Goal: Check status: Check status

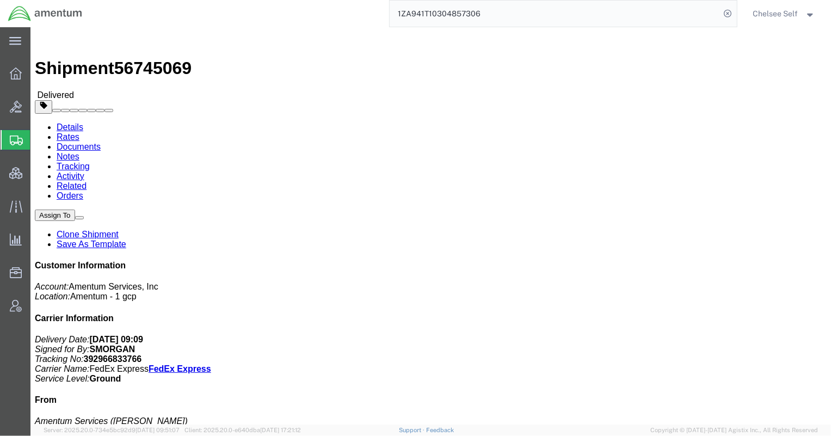
drag, startPoint x: 556, startPoint y: 11, endPoint x: 242, endPoint y: -2, distance: 313.8
click at [242, 0] on html "main_menu Created with Sketch. Collapse Menu Overview Bids Shipments Shipment M…" at bounding box center [415, 218] width 831 height 436
paste input "56981493"
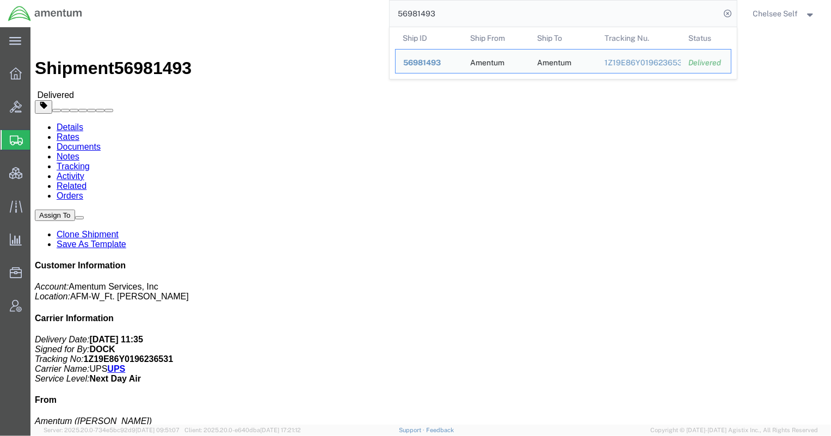
drag, startPoint x: 526, startPoint y: 15, endPoint x: 201, endPoint y: 26, distance: 325.1
click at [201, 26] on div "56981493 Ship ID Ship From Ship To Tracking Nu. Status Ship ID 56981493 Ship Fr…" at bounding box center [413, 13] width 647 height 27
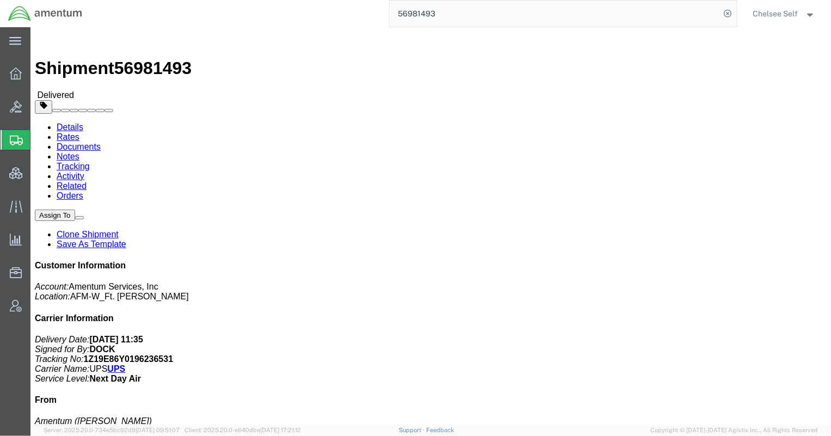
paste input "25301"
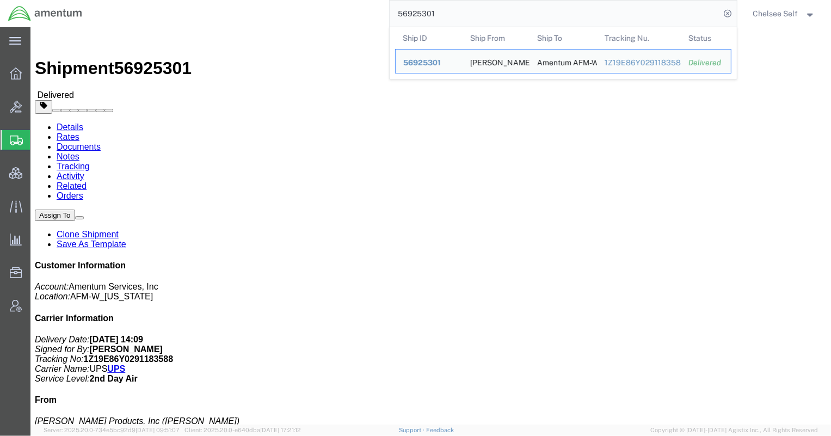
drag, startPoint x: 444, startPoint y: 13, endPoint x: 243, endPoint y: 4, distance: 201.0
click at [245, 4] on div "56925301 Ship ID Ship From Ship To Tracking Nu. Status Ship ID 56925301 Ship Fr…" at bounding box center [413, 13] width 647 height 27
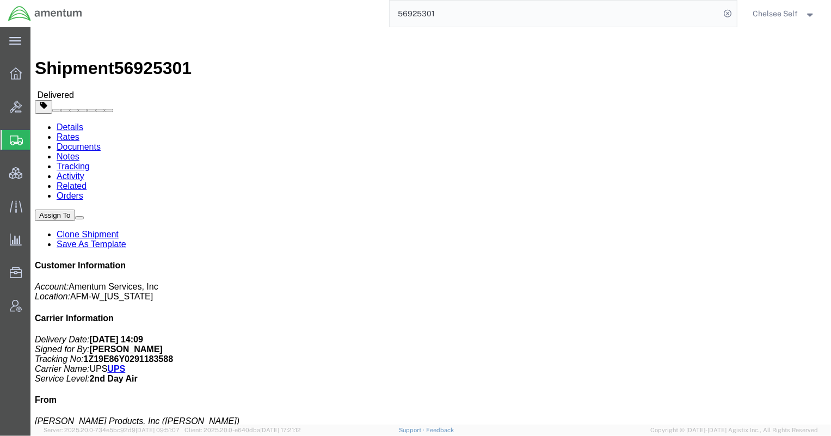
paste input "36309"
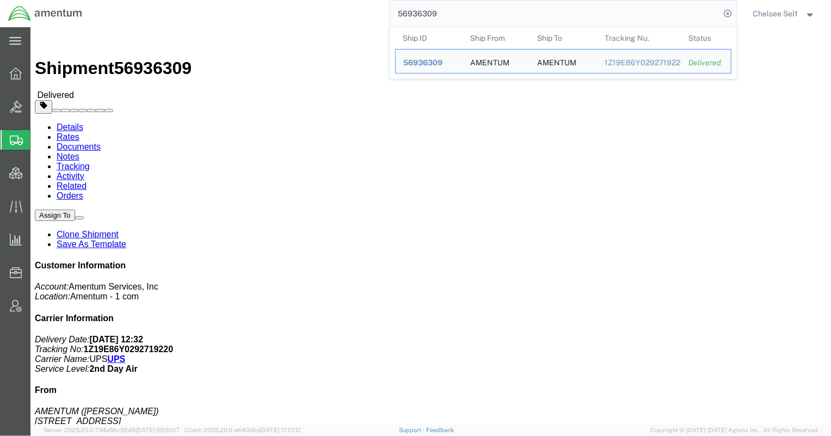
drag, startPoint x: 399, startPoint y: 16, endPoint x: 266, endPoint y: 11, distance: 132.9
click at [267, 11] on div "56936309 Ship ID Ship From Ship To Tracking Nu. Status Ship ID 56936309 Ship Fr…" at bounding box center [413, 13] width 647 height 27
paste input "78981"
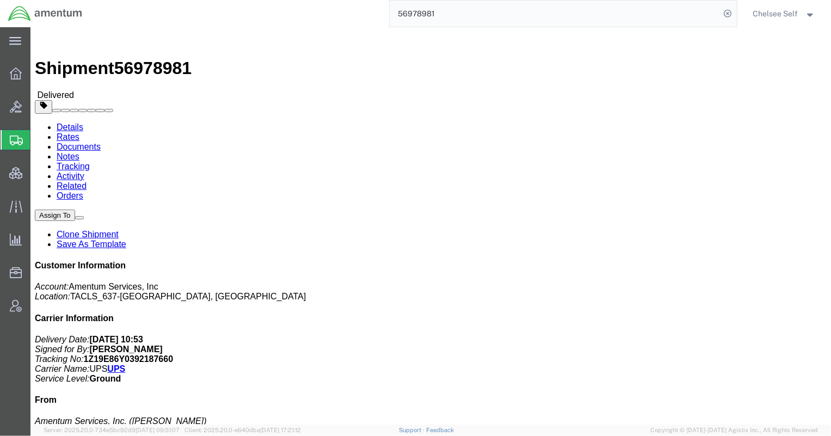
drag, startPoint x: 445, startPoint y: 163, endPoint x: 556, endPoint y: 163, distance: 111.0
click div "References Customer Ref: DCO-25273-168881 Booking Number: DCO-25273-168881 Proj…"
copy b "4857.1.2103.00.00.00.000.FRE"
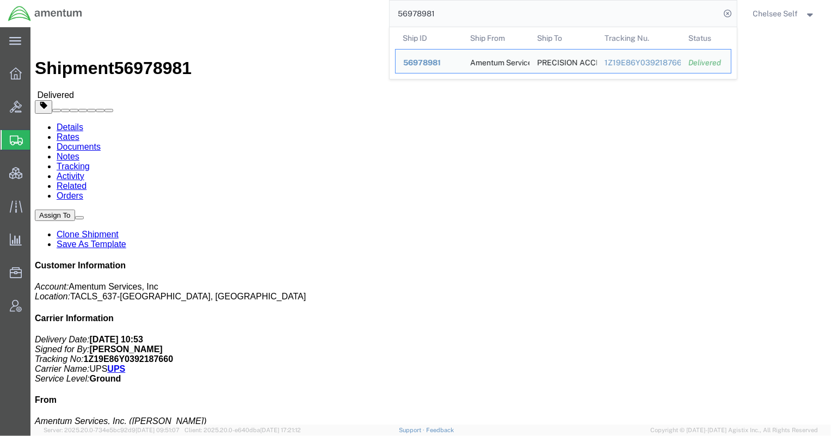
drag, startPoint x: 482, startPoint y: 24, endPoint x: 270, endPoint y: 16, distance: 211.8
click at [270, 16] on div "56978981 Ship ID Ship From Ship To Tracking Nu. Status Ship ID 56978981 Ship Fr…" at bounding box center [413, 13] width 647 height 27
paste input "36594"
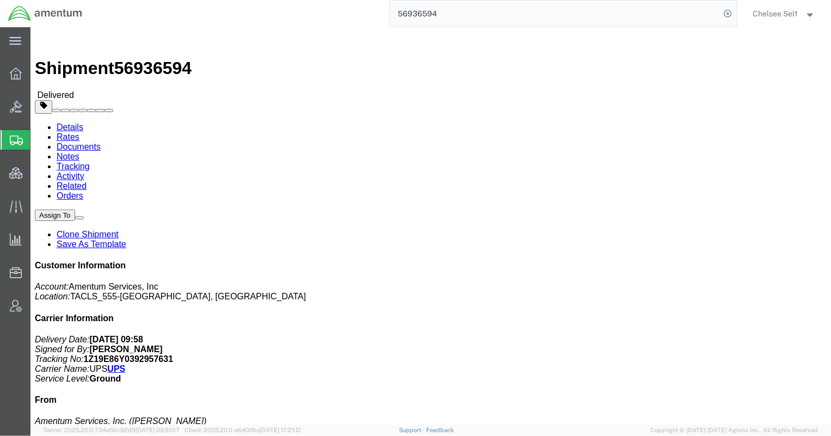
drag, startPoint x: 475, startPoint y: 164, endPoint x: 562, endPoint y: 163, distance: 87.1
click p "Customer Ref: DCO-25268-168705 Booking Number: DCO-25268-168705 Project Number:…"
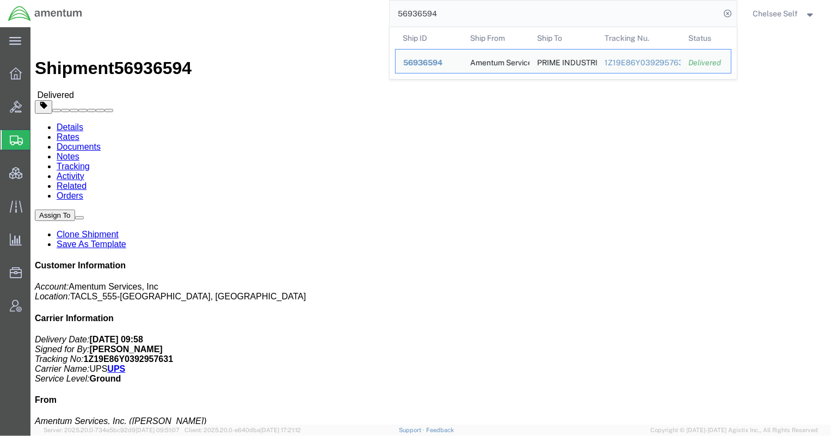
drag, startPoint x: 381, startPoint y: 14, endPoint x: 280, endPoint y: 8, distance: 101.4
click at [281, 7] on div "56936594 Ship ID Ship From Ship To Tracking Nu. Status Ship ID 56936594 Ship Fr…" at bounding box center [413, 13] width 647 height 27
paste input "52055"
click at [615, 60] on div "1Z19E86Y0394787857" at bounding box center [638, 62] width 69 height 11
drag, startPoint x: 390, startPoint y: 21, endPoint x: 275, endPoint y: 16, distance: 114.9
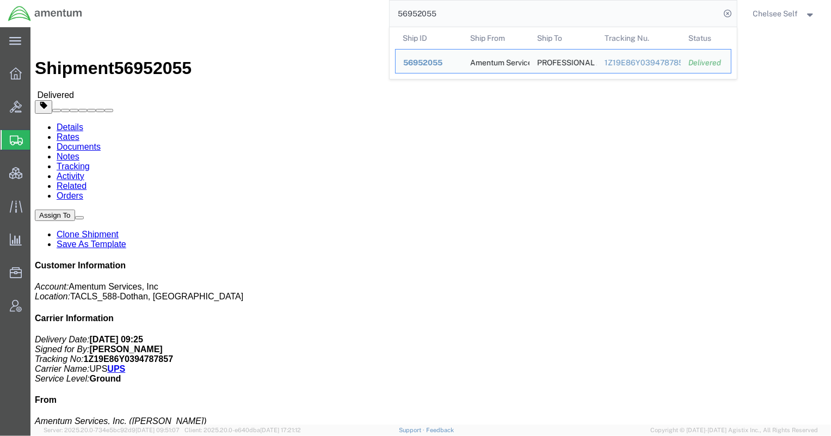
click at [276, 16] on div "56952055 Ship ID Ship From Ship To Tracking Nu. Status Ship ID 56952055 Ship Fr…" at bounding box center [413, 13] width 647 height 27
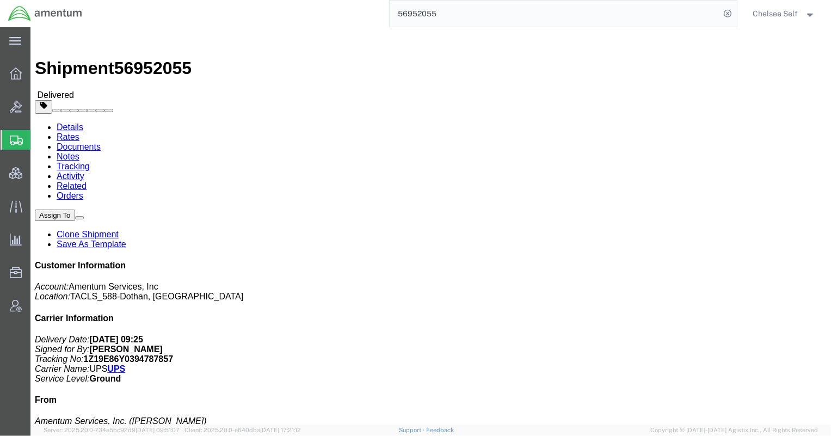
paste input "25164"
drag, startPoint x: 457, startPoint y: 10, endPoint x: 272, endPoint y: 8, distance: 185.1
click at [274, 9] on div "56925164" at bounding box center [413, 13] width 647 height 27
paste input "80166"
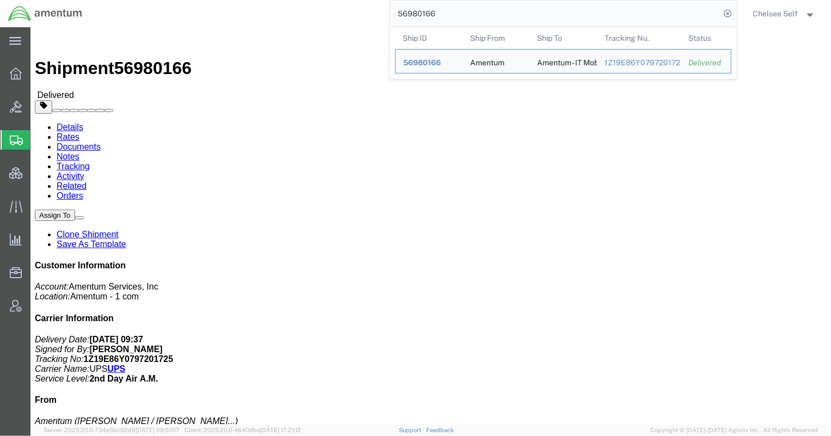
drag, startPoint x: 466, startPoint y: 16, endPoint x: 294, endPoint y: 10, distance: 172.1
click at [295, 10] on div "56980166 Ship ID Ship From Ship To Tracking Nu. Status Ship ID 56980166 Ship Fr…" at bounding box center [413, 13] width 647 height 27
paste input "23583"
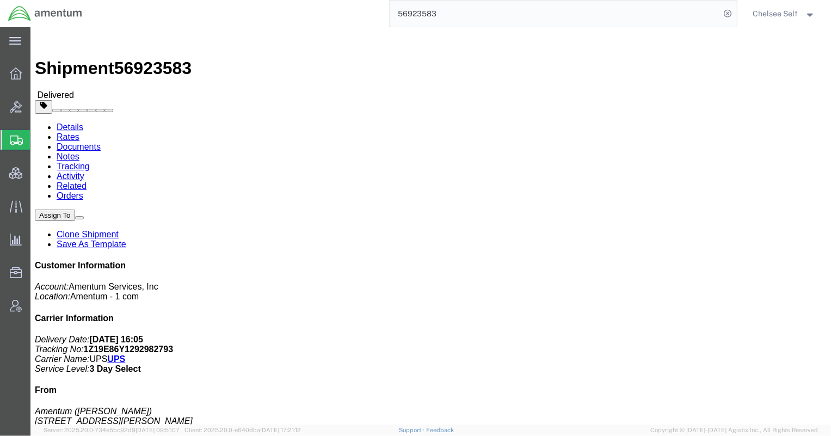
drag, startPoint x: 492, startPoint y: 152, endPoint x: 492, endPoint y: 169, distance: 16.3
click b "OVBD.100554.BDEAS"
click div "Ship From Amentum ([PERSON_NAME]) [STREET_ADDRESS][PERSON_NAME] 8036461087 [PER…"
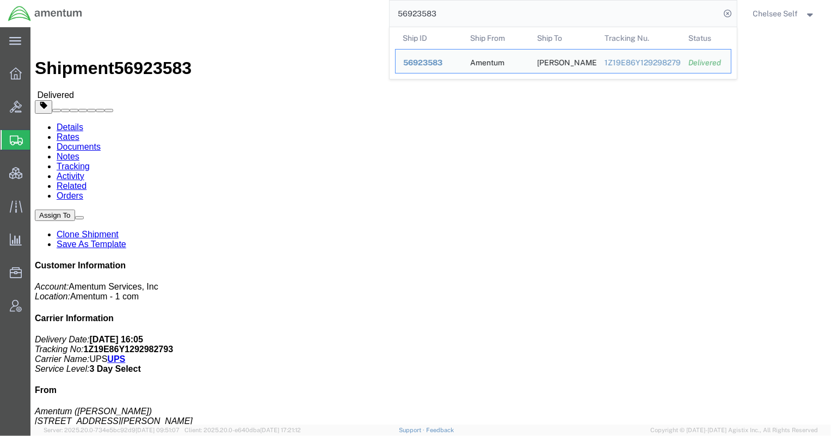
drag, startPoint x: 405, startPoint y: 12, endPoint x: 230, endPoint y: 4, distance: 176.0
click at [230, 4] on div "56923583 Ship ID Ship From Ship To Tracking Nu. Status Ship ID 56923583 Ship Fr…" at bounding box center [413, 13] width 647 height 27
paste input "52055"
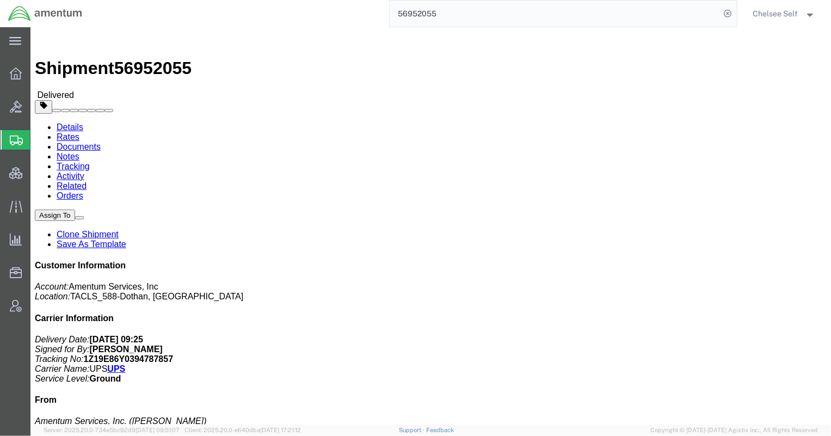
drag, startPoint x: 519, startPoint y: 169, endPoint x: 576, endPoint y: 163, distance: 57.9
click div "References Customer Ref: DCO-25269-168776 Booking Number: DCO-25269-168776 Proj…"
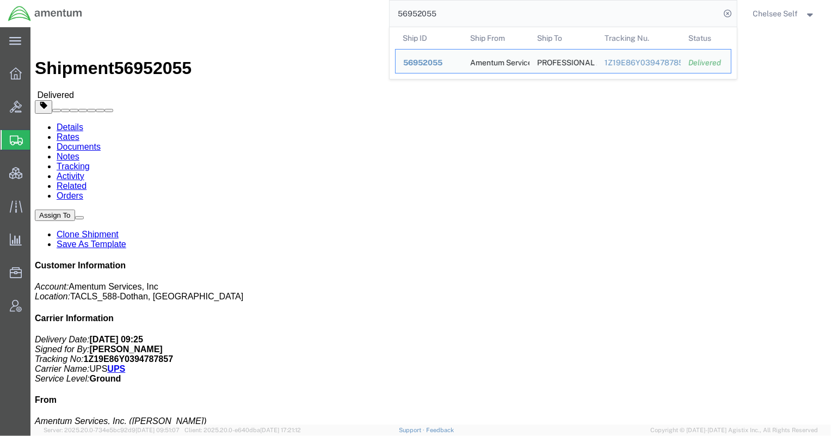
drag, startPoint x: 473, startPoint y: 15, endPoint x: 275, endPoint y: 8, distance: 198.2
click at [277, 8] on div "56952055 Ship ID Ship From Ship To Tracking Nu. Status Ship ID 56952055 Ship Fr…" at bounding box center [413, 13] width 647 height 27
paste input "23583"
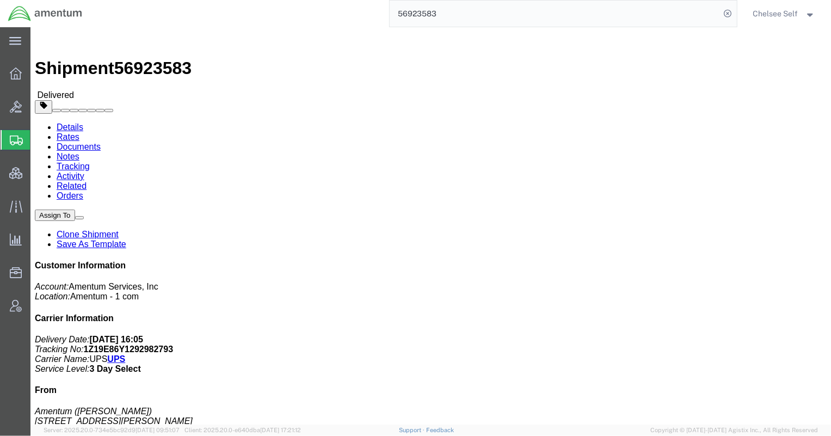
drag, startPoint x: 341, startPoint y: 16, endPoint x: 333, endPoint y: 20, distance: 8.5
click at [334, 20] on div "56923583" at bounding box center [413, 13] width 647 height 27
paste input "78981"
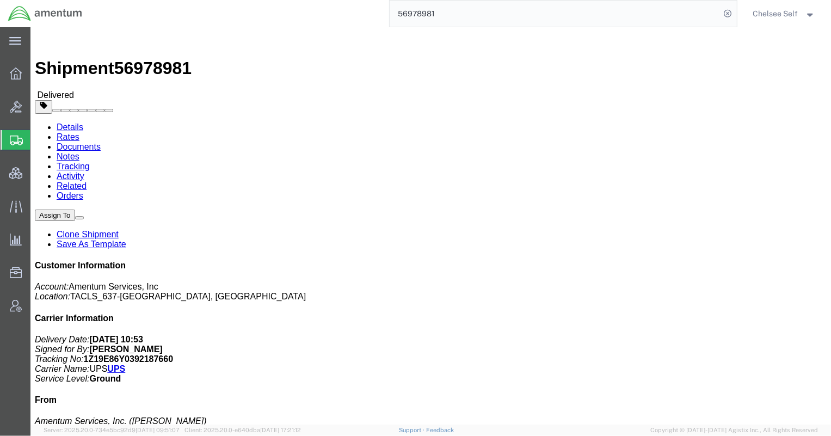
drag, startPoint x: 445, startPoint y: 163, endPoint x: 561, endPoint y: 164, distance: 115.9
click p "Customer Ref: DCO-25273-168881 Booking Number: DCO-25273-168881 Project Number:…"
copy b "4857.1.2103.00.00.00.000.FRE"
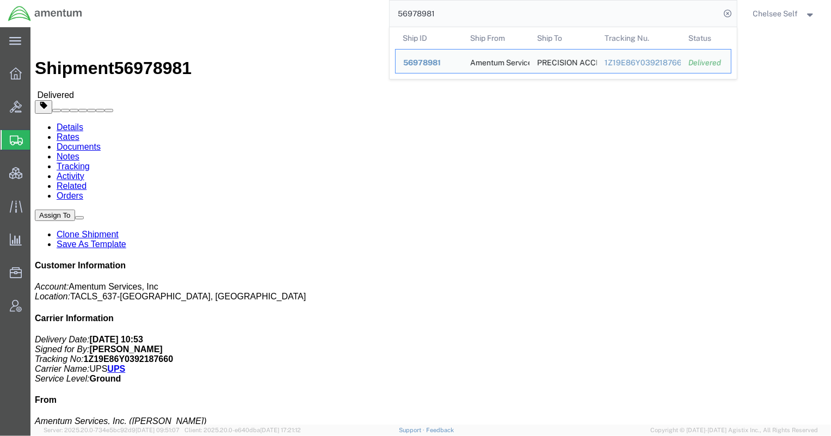
drag, startPoint x: 386, startPoint y: 8, endPoint x: 244, endPoint y: -5, distance: 143.1
click at [244, 0] on html "main_menu Created with Sketch. Collapse Menu Overview Bids Shipments Shipment M…" at bounding box center [415, 218] width 831 height 436
paste input "881307"
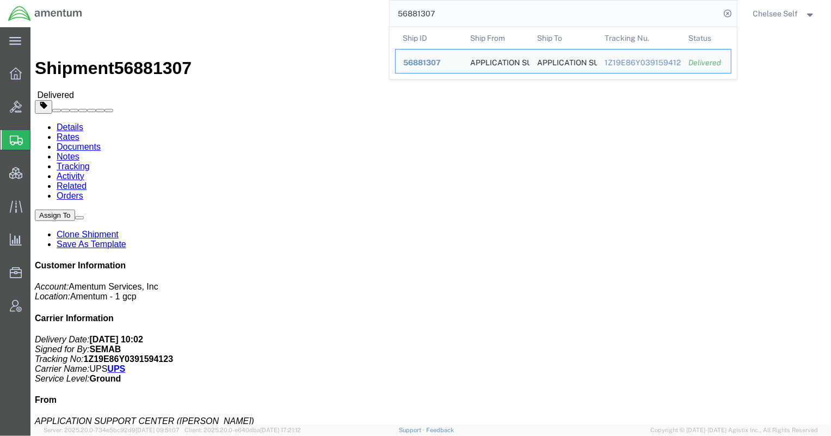
drag, startPoint x: 502, startPoint y: 15, endPoint x: 294, endPoint y: 9, distance: 208.0
click at [294, 9] on div "56881307 Ship ID Ship From Ship To Tracking Nu. Status Ship ID 56881307 Ship Fr…" at bounding box center [413, 13] width 647 height 27
paste input "997634"
drag, startPoint x: 462, startPoint y: 10, endPoint x: 279, endPoint y: 8, distance: 183.4
click at [279, 8] on div "56997634 Ship ID Ship From Ship To Tracking Nu. Status Ship ID 56997634 Ship Fr…" at bounding box center [413, 13] width 647 height 27
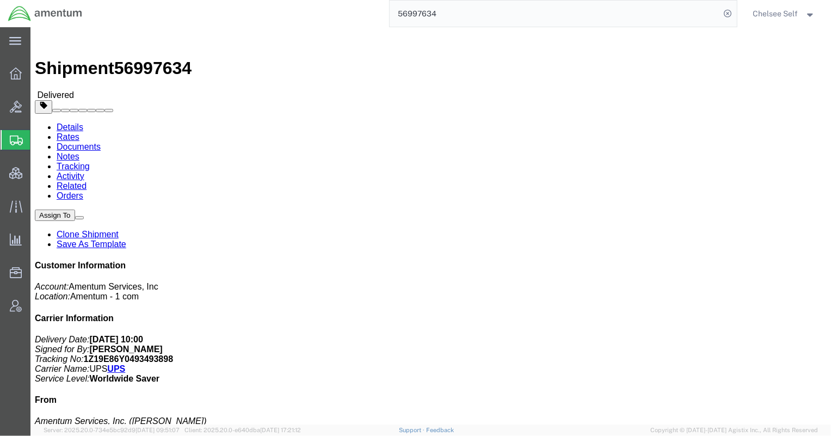
paste input "80166"
drag, startPoint x: 7, startPoint y: 169, endPoint x: 114, endPoint y: 170, distance: 107.2
click div "Ship From Amentum ([PERSON_NAME] / [PERSON_NAME]) One [PERSON_NAME] [GEOGRAPHIC…"
copy address "[PERSON_NAME][EMAIL_ADDRESS][PERSON_NAME][DOMAIN_NAME]"
drag, startPoint x: 453, startPoint y: 16, endPoint x: 294, endPoint y: 6, distance: 159.8
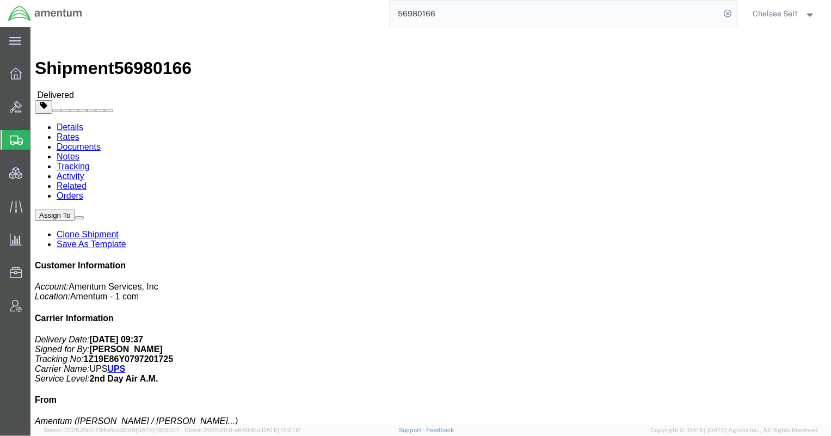
click at [296, 6] on div "56980166" at bounding box center [413, 13] width 647 height 27
paste input "23583"
type input "56923583"
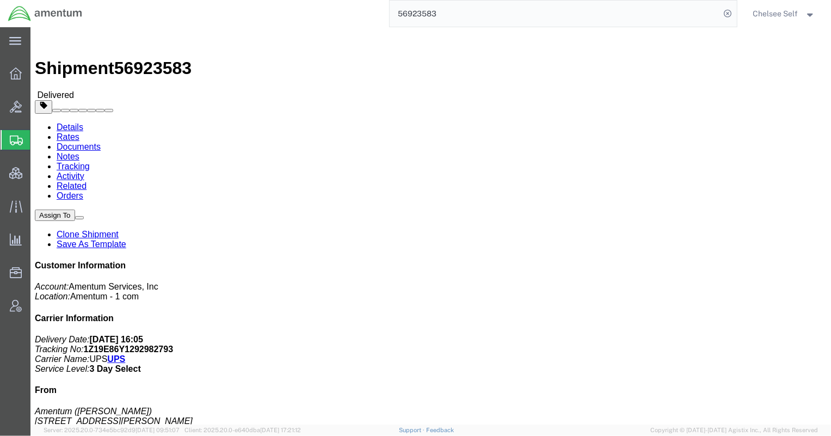
drag, startPoint x: 491, startPoint y: 152, endPoint x: 581, endPoint y: 152, distance: 89.3
click div "References Project Number: 0915.E0002.02.000.2CE,LABOR ONLY OPT YR 1 Shipment I…"
copy b "OVBD.100554.BDEAS"
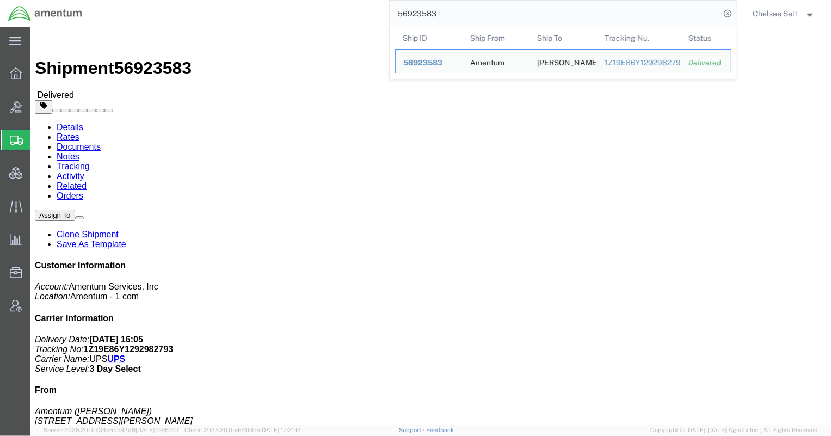
drag, startPoint x: 436, startPoint y: 13, endPoint x: 374, endPoint y: 11, distance: 62.1
click at [374, 11] on div "56923583 Ship ID Ship From Ship To Tracking Nu. Status Ship ID 56923583 Ship Fr…" at bounding box center [413, 13] width 647 height 27
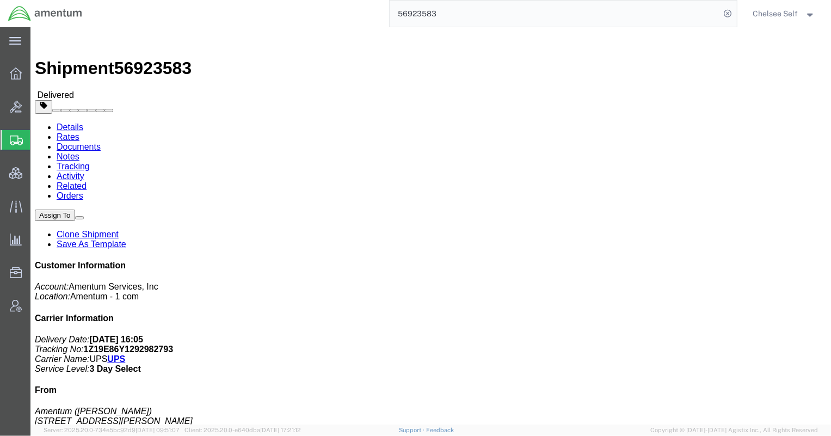
click at [482, 10] on input "56923583" at bounding box center [555, 14] width 331 height 26
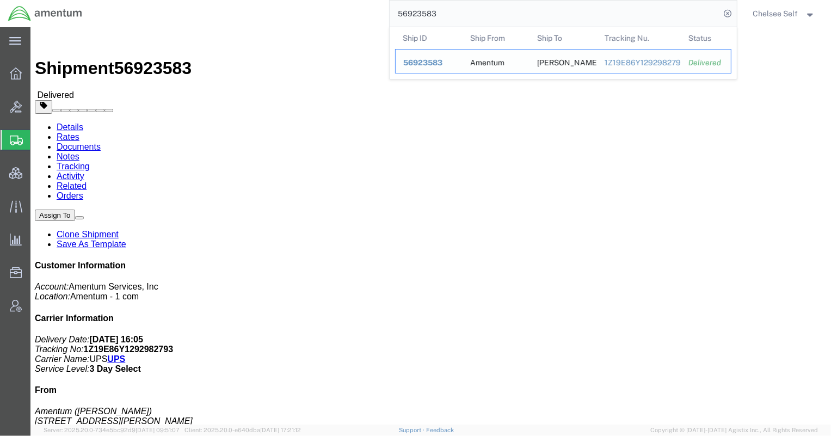
click at [631, 61] on div "1Z19E86Y1292982793" at bounding box center [638, 62] width 69 height 11
